Goal: Task Accomplishment & Management: Manage account settings

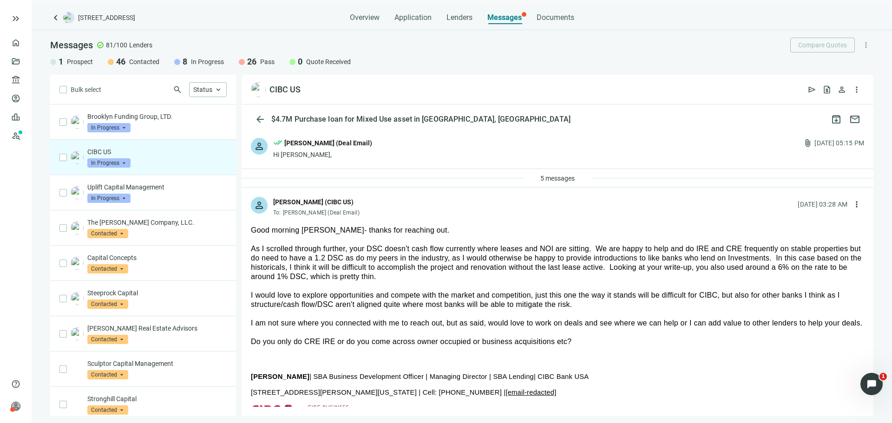
scroll to position [64, 0]
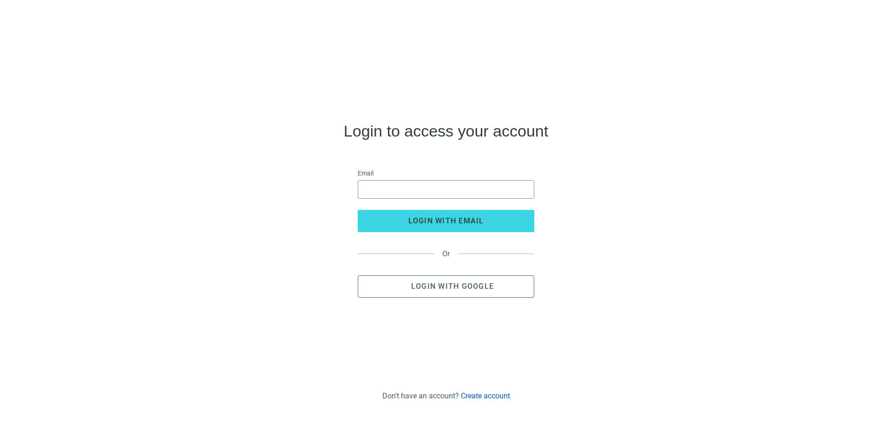
click at [429, 198] on span at bounding box center [446, 189] width 177 height 19
type input "**********"
click at [358, 210] on button "login with email" at bounding box center [446, 221] width 177 height 22
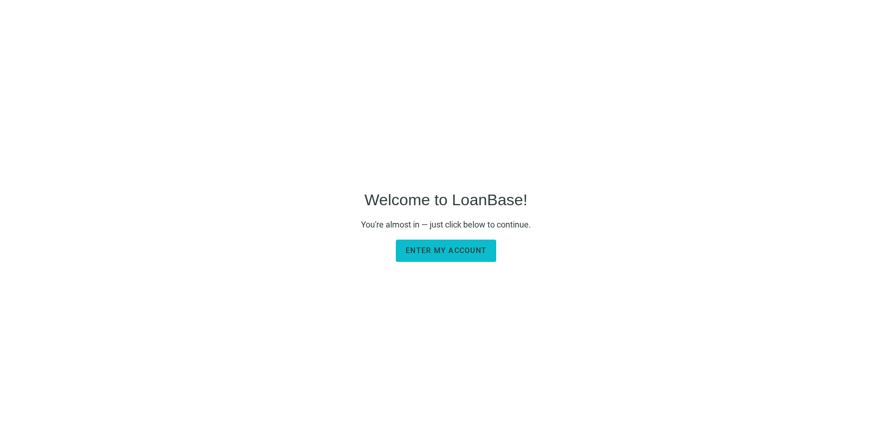
click at [483, 253] on span "Enter my account" at bounding box center [446, 250] width 81 height 9
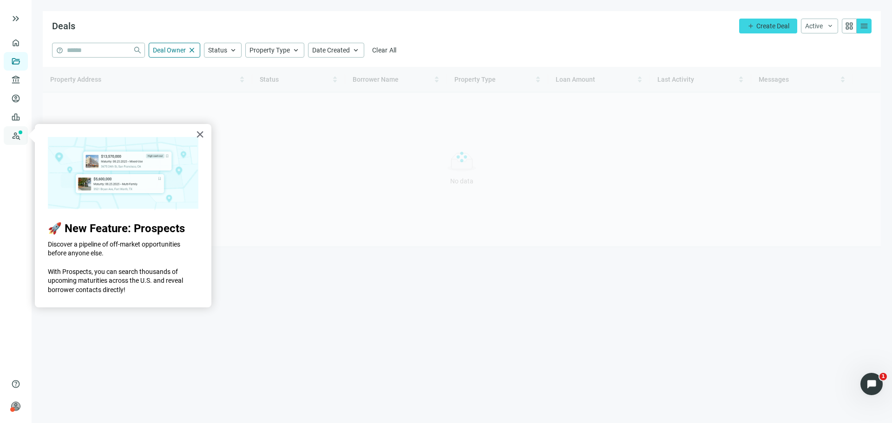
click at [23, 135] on link "Prospects New" at bounding box center [38, 135] width 30 height 19
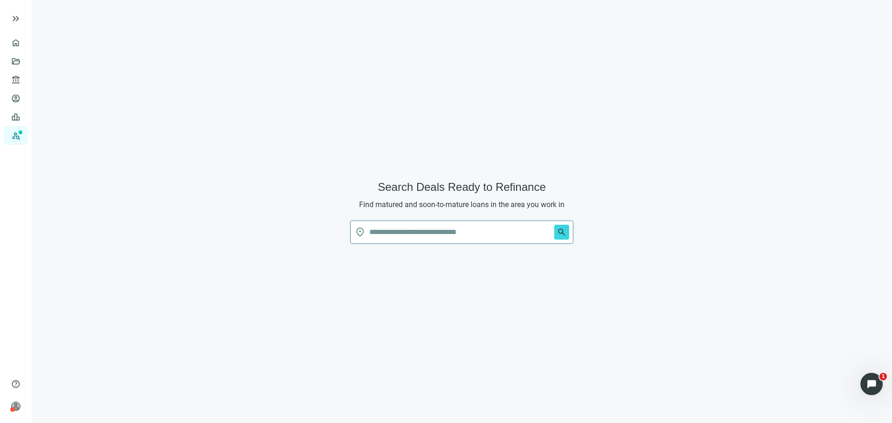
click at [423, 234] on input "text" at bounding box center [459, 232] width 181 height 22
click at [554, 225] on button "search" at bounding box center [561, 232] width 15 height 15
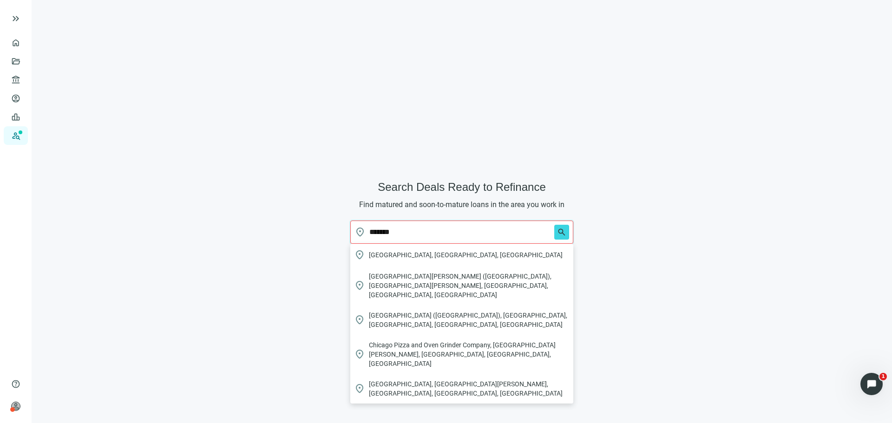
click at [466, 247] on div "location_on Chicago, IL, USA" at bounding box center [461, 255] width 223 height 22
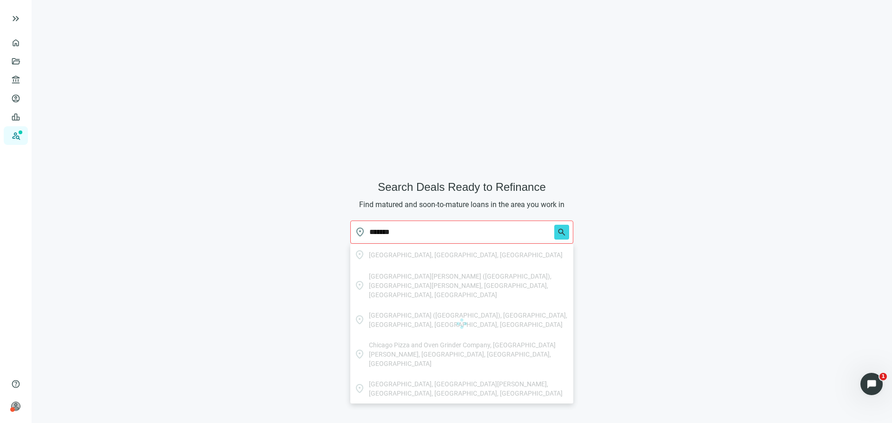
type input "**********"
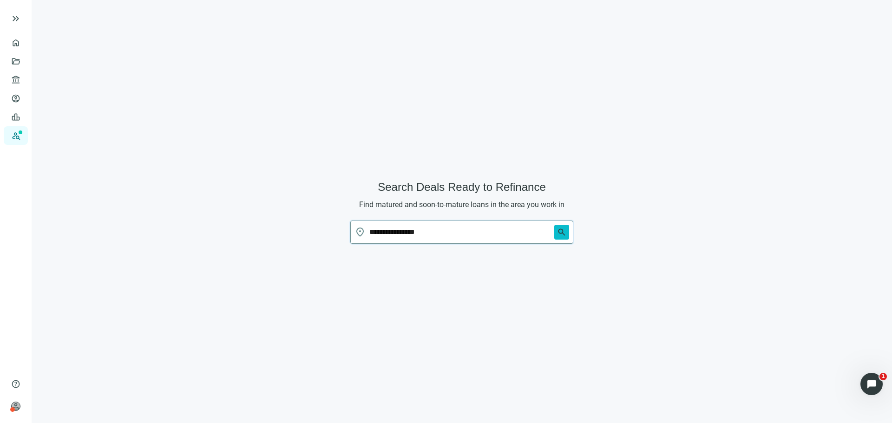
click at [566, 232] on button "search" at bounding box center [561, 232] width 15 height 15
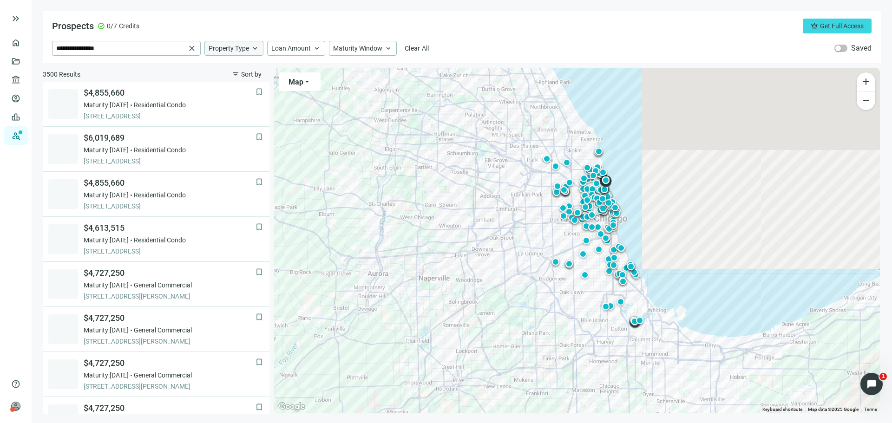
click at [225, 52] on span "Property Type" at bounding box center [229, 48] width 40 height 8
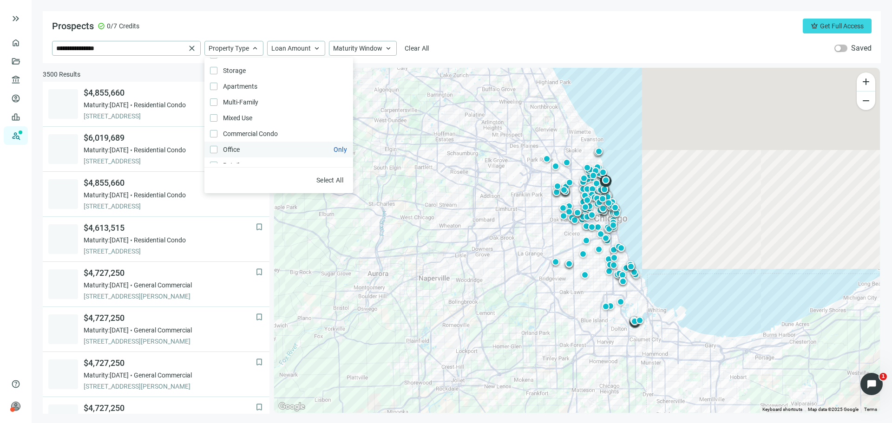
scroll to position [46, 0]
click at [255, 86] on span "Multi-Family Only" at bounding box center [239, 86] width 45 height 10
click at [252, 100] on span "Mixed Use Only" at bounding box center [236, 102] width 39 height 10
click at [511, 53] on div "**********" at bounding box center [462, 48] width 820 height 15
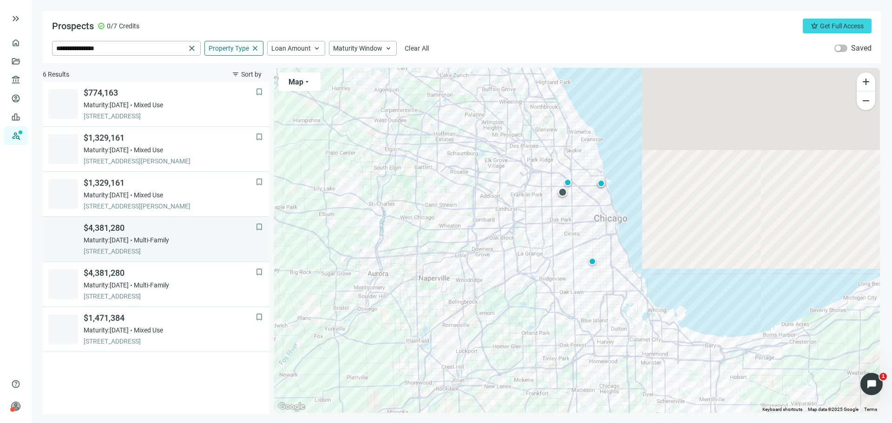
click at [180, 252] on span "5916 W DIVERSEY AVE, CHICAGO, 60639, IL" at bounding box center [170, 251] width 172 height 9
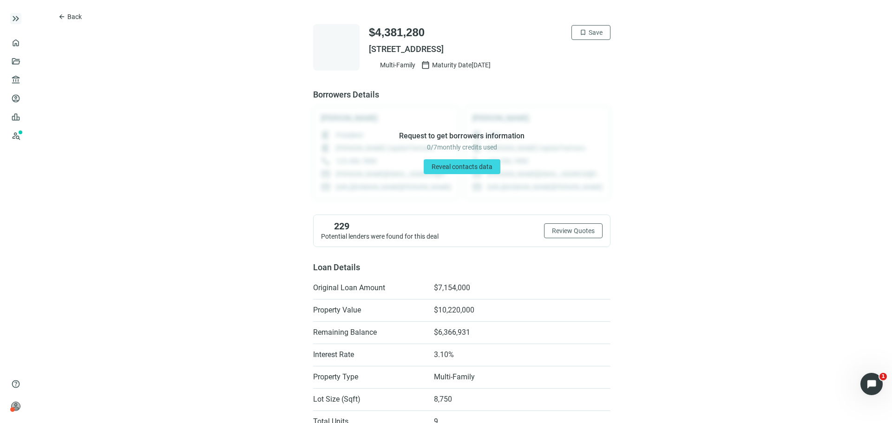
click at [15, 19] on span "keyboard_double_arrow_right" at bounding box center [15, 18] width 11 height 11
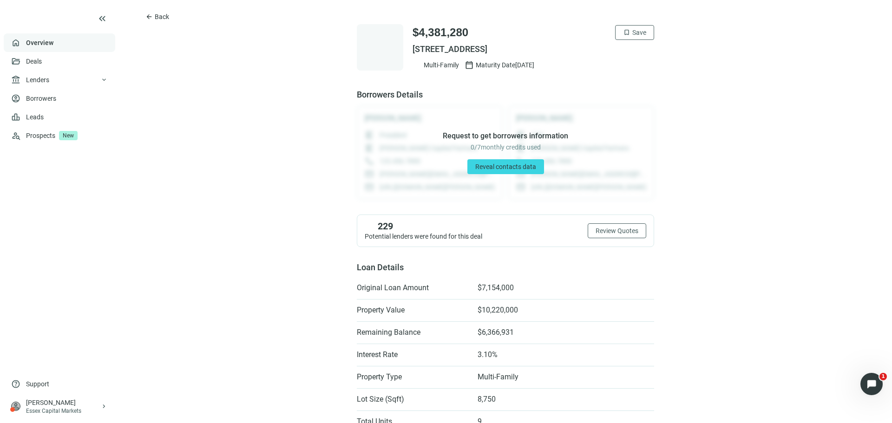
click at [26, 46] on link "Overview" at bounding box center [39, 42] width 27 height 7
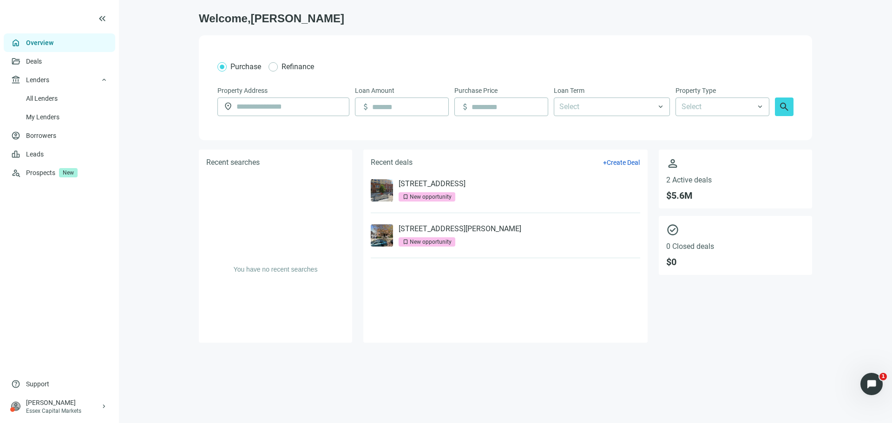
click at [415, 178] on li "3001 N Southport Ave, Chicago, IL 60657 bookmark New opportunity" at bounding box center [506, 190] width 270 height 45
click at [419, 181] on link "[STREET_ADDRESS]" at bounding box center [432, 183] width 67 height 9
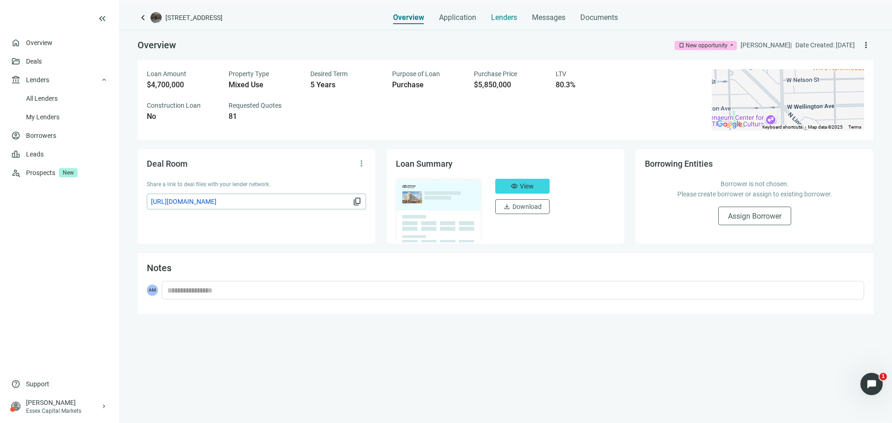
click at [507, 22] on span "Lenders" at bounding box center [504, 17] width 26 height 9
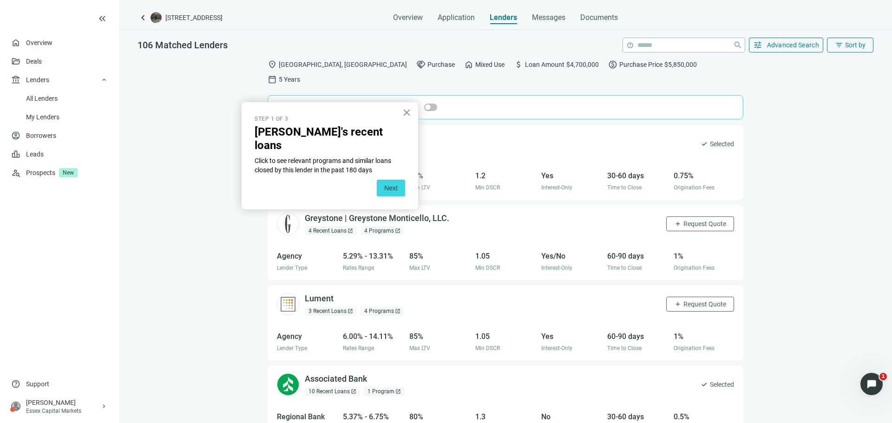
click at [406, 109] on button "×" at bounding box center [406, 112] width 9 height 15
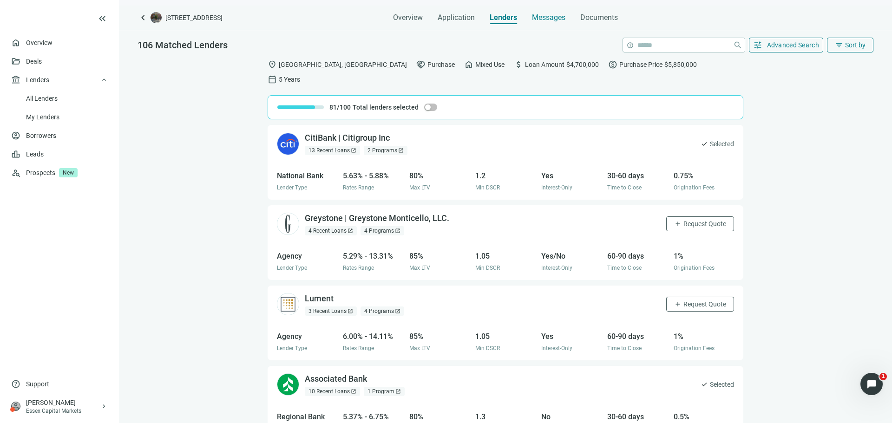
click at [542, 20] on span "Messages" at bounding box center [548, 17] width 33 height 9
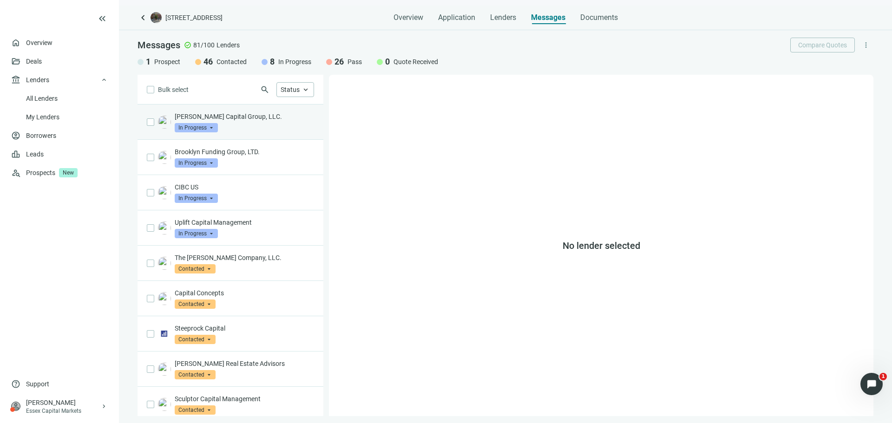
click at [239, 128] on div "Whitlock Capital Group, LLC. In Progress arrow_drop_down" at bounding box center [244, 122] width 139 height 20
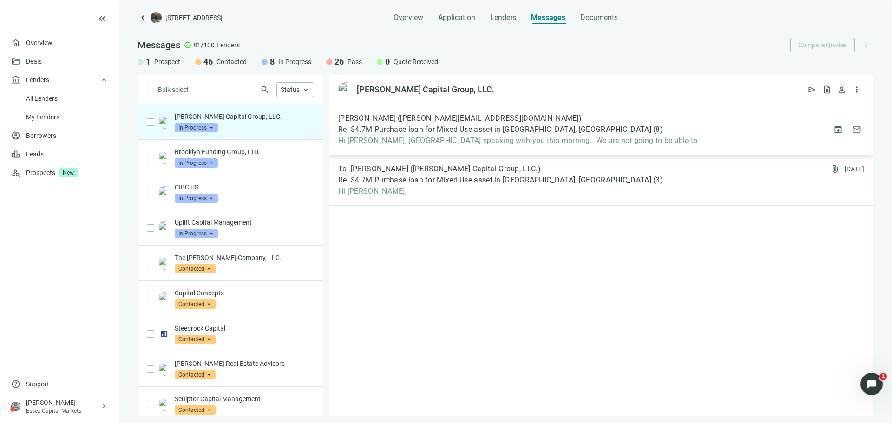
click at [427, 137] on span "Hi Asher, Nice speaking with you this morning. We are not going to be able to" at bounding box center [518, 140] width 360 height 9
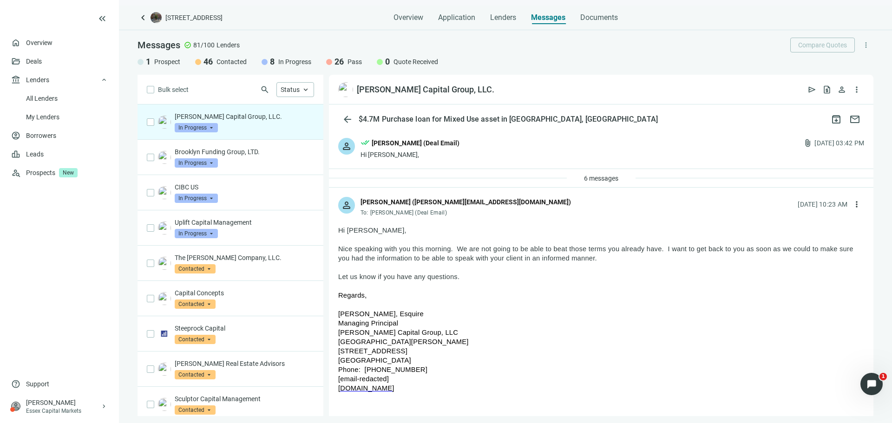
click at [213, 133] on span at bounding box center [196, 128] width 43 height 14
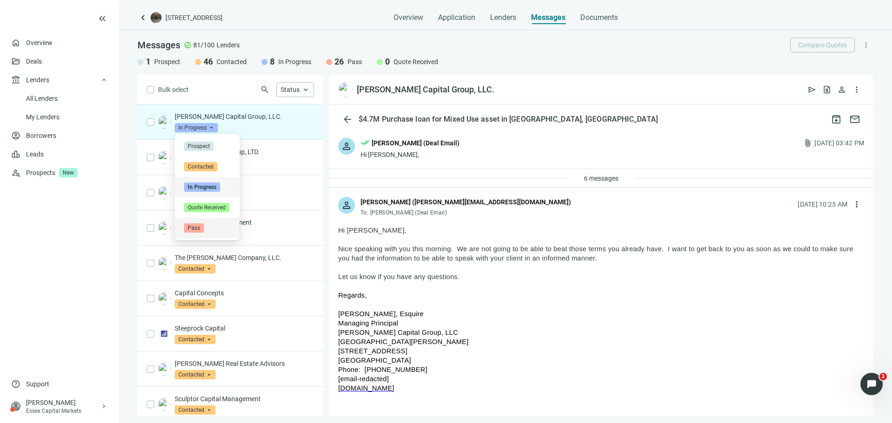
click at [200, 225] on span "Pass" at bounding box center [194, 228] width 20 height 9
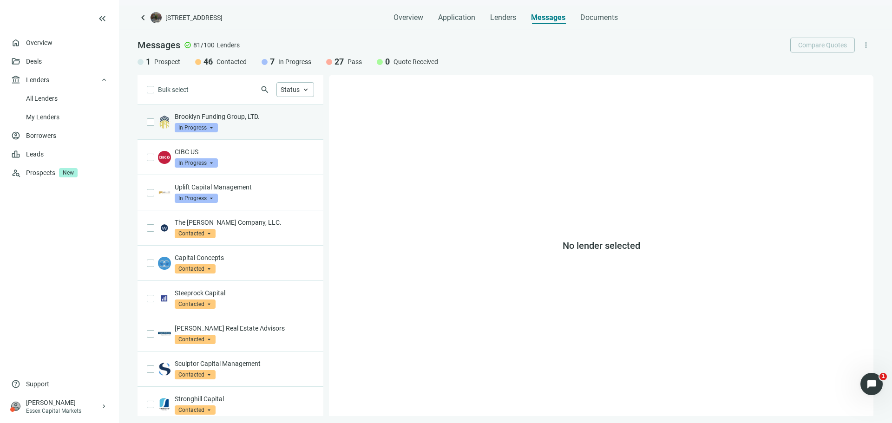
click at [242, 128] on div "Brooklyn Funding Group, LTD. In Progress arrow_drop_down" at bounding box center [244, 122] width 139 height 20
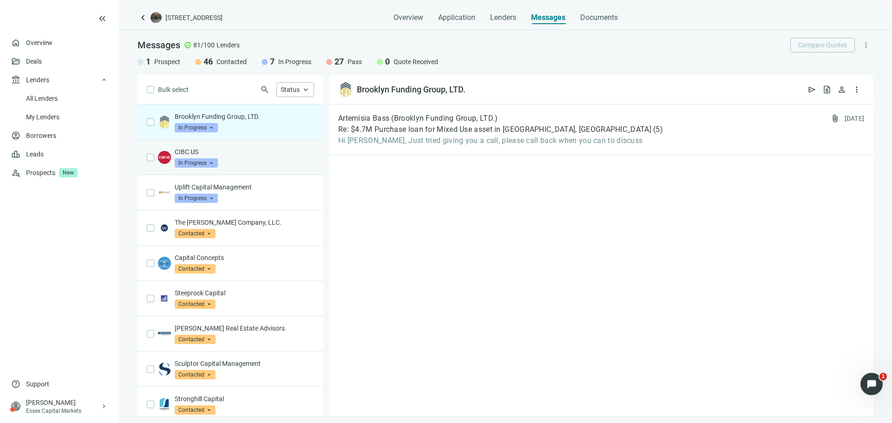
click at [243, 163] on div "CIBC US In Progress arrow_drop_down" at bounding box center [244, 157] width 139 height 20
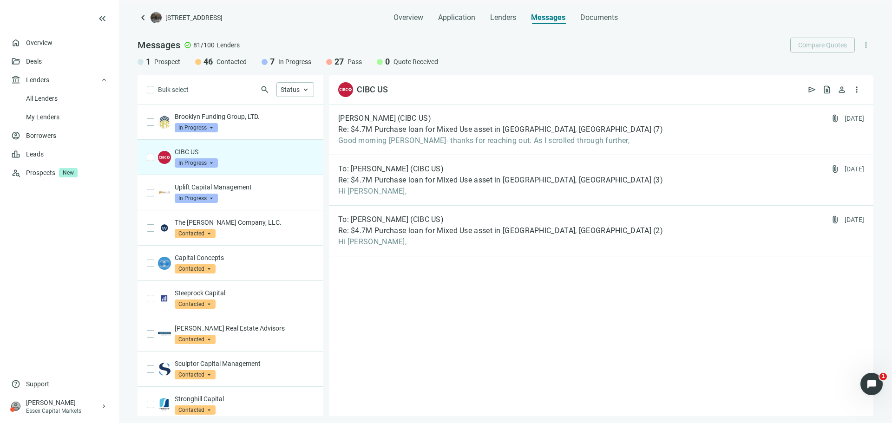
click at [204, 161] on span "In Progress" at bounding box center [196, 162] width 43 height 9
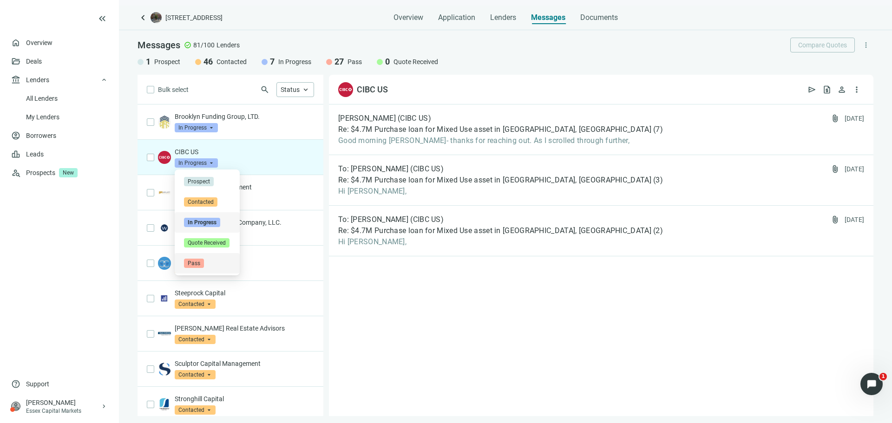
click at [212, 258] on div "Pass" at bounding box center [207, 263] width 65 height 20
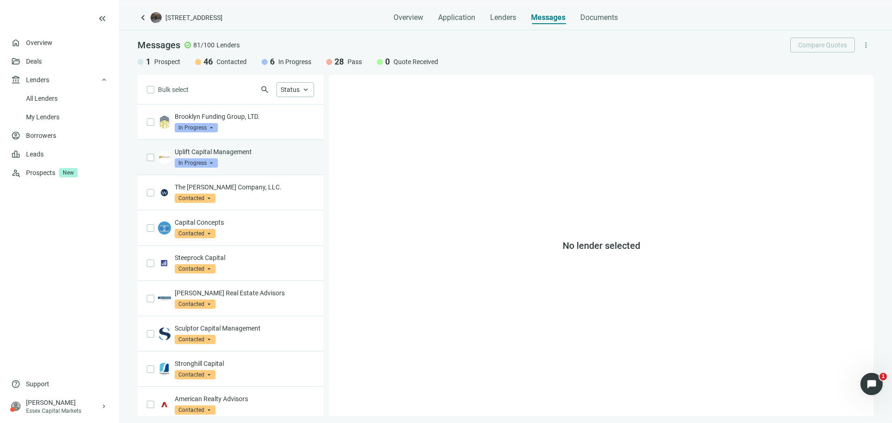
click at [266, 160] on div "Uplift Capital Management In Progress arrow_drop_down" at bounding box center [244, 157] width 139 height 20
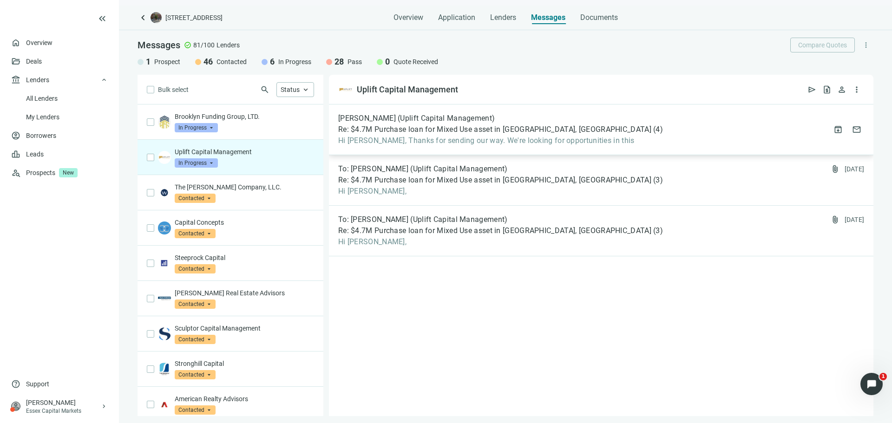
click at [484, 148] on div "Matthew Dickson (Uplift Capital Management) Re: $4.7M Purchase loan for Mixed U…" at bounding box center [601, 130] width 545 height 51
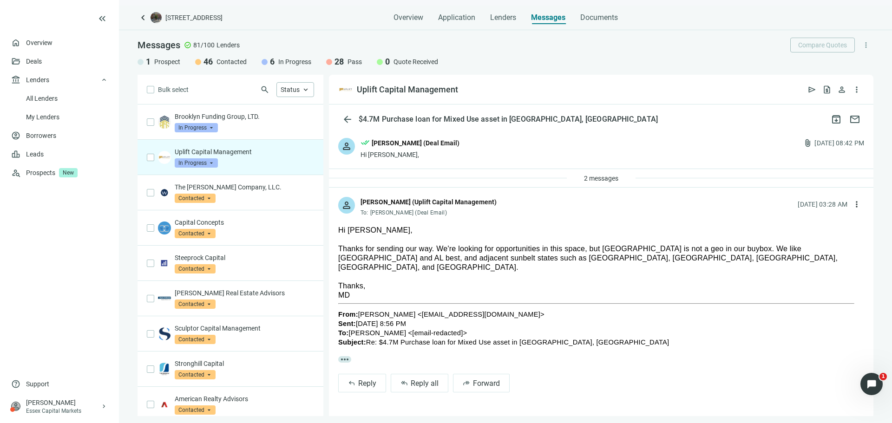
click at [211, 160] on span "In Progress" at bounding box center [196, 162] width 43 height 9
click at [220, 255] on div "Pass" at bounding box center [207, 263] width 65 height 20
